Goal: Find specific page/section: Find specific page/section

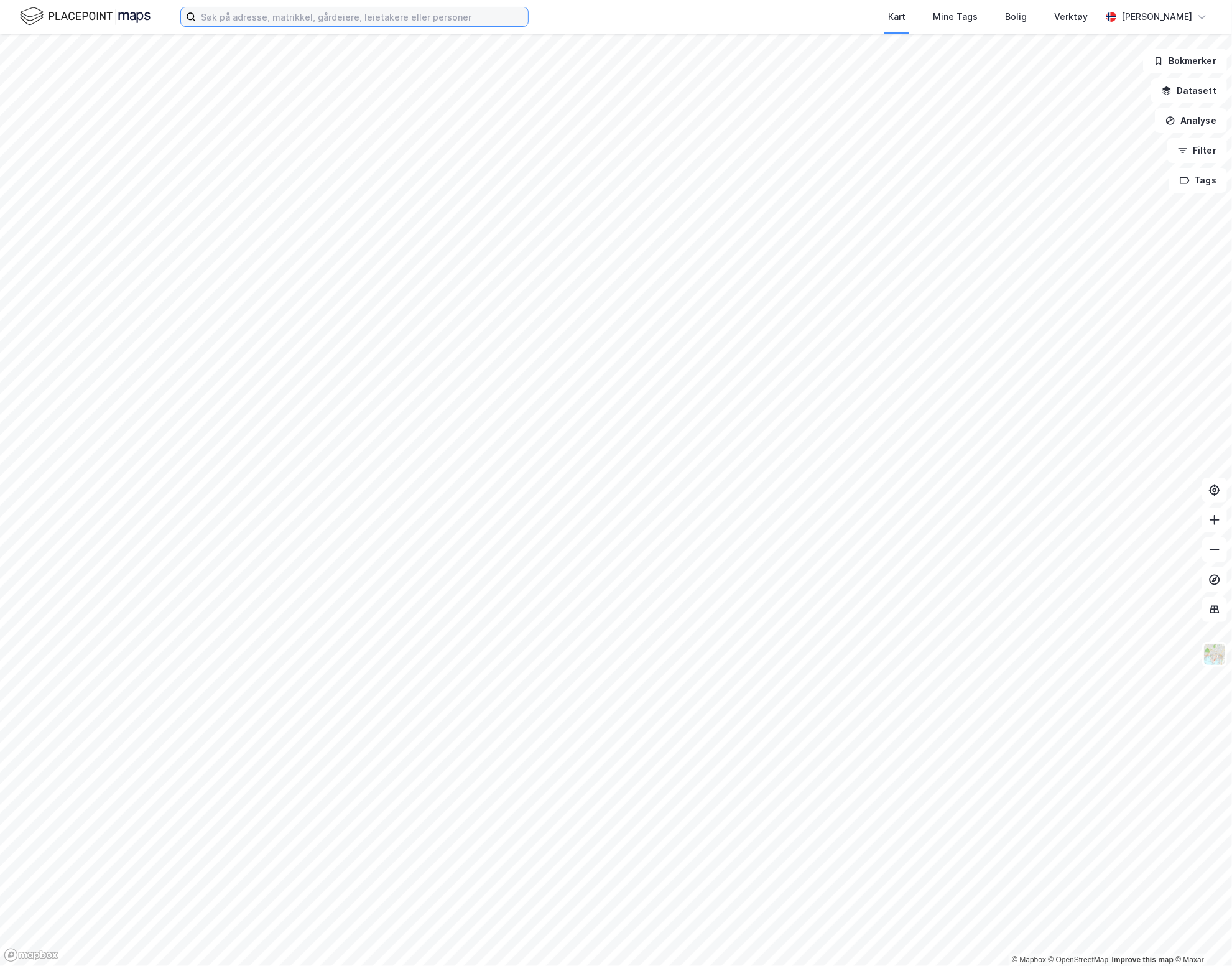
click at [215, 14] on input at bounding box center [362, 17] width 332 height 19
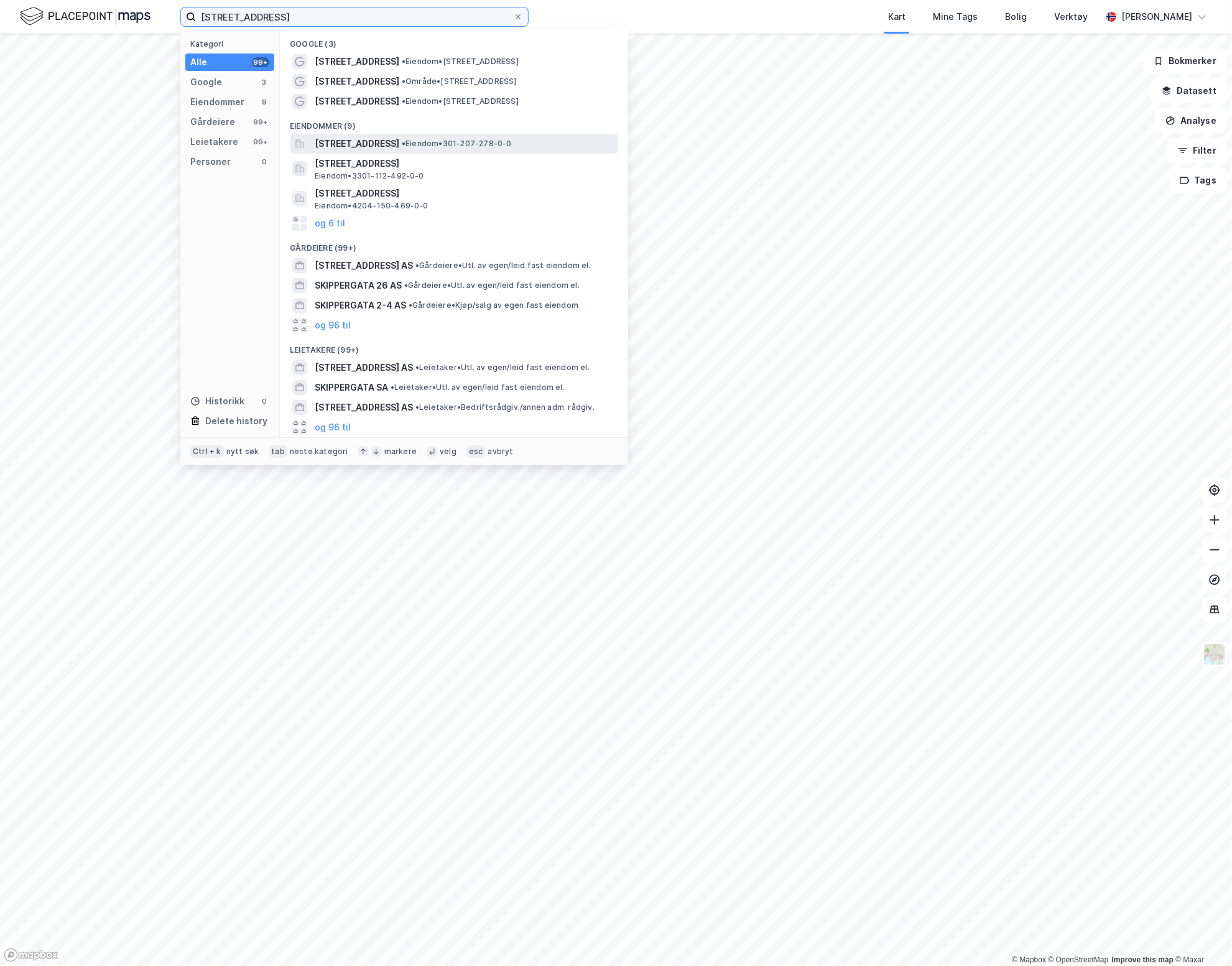
type input "[STREET_ADDRESS]"
click at [394, 147] on span "[STREET_ADDRESS]" at bounding box center [357, 143] width 85 height 15
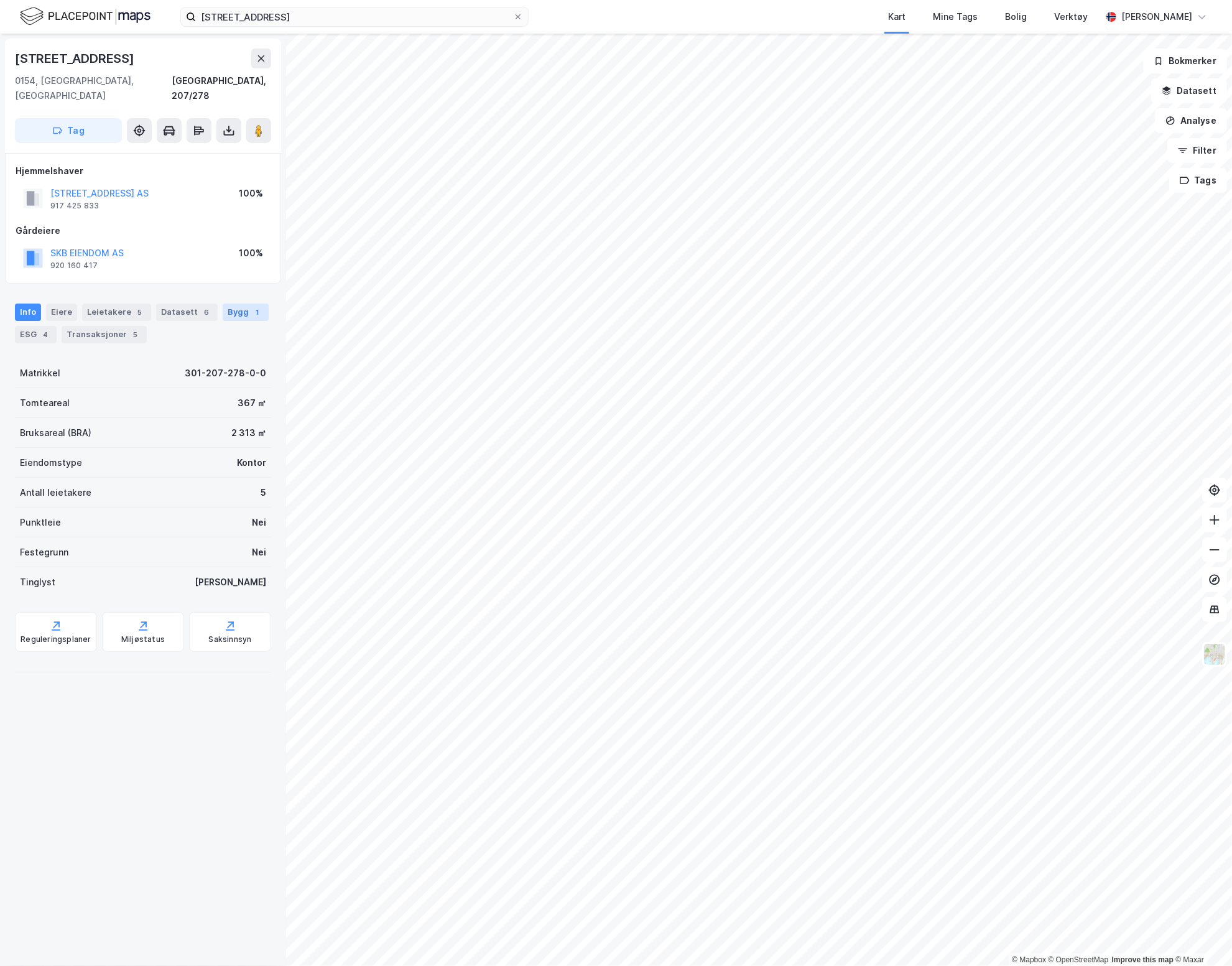
click at [229, 303] on div "Bygg 1" at bounding box center [246, 312] width 46 height 17
